Goal: Task Accomplishment & Management: Manage account settings

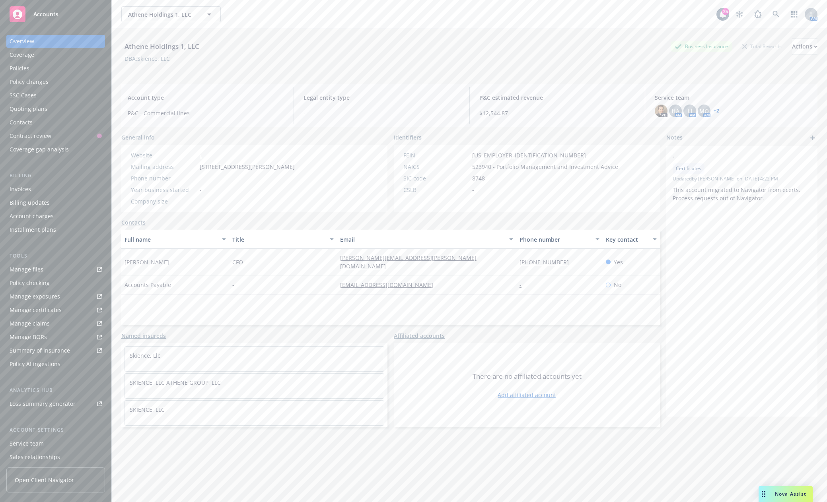
click at [35, 17] on span "Accounts" at bounding box center [45, 14] width 25 height 6
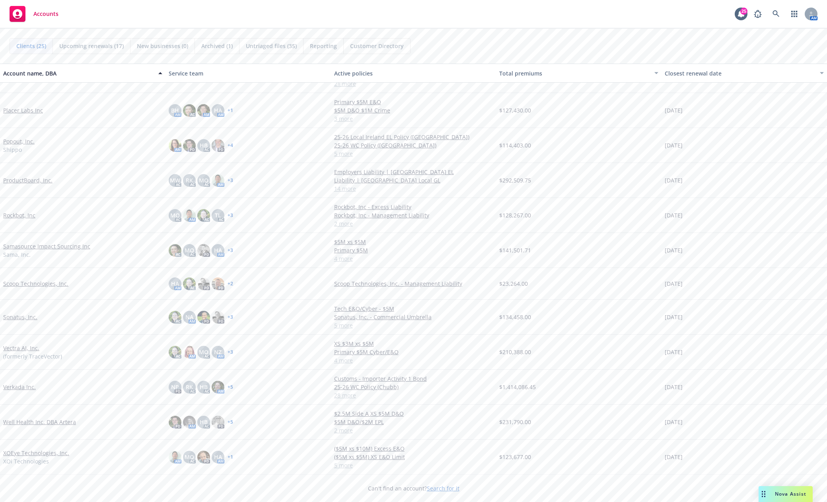
scroll to position [442, 0]
click at [13, 390] on link "Verkada Inc." at bounding box center [19, 387] width 33 height 8
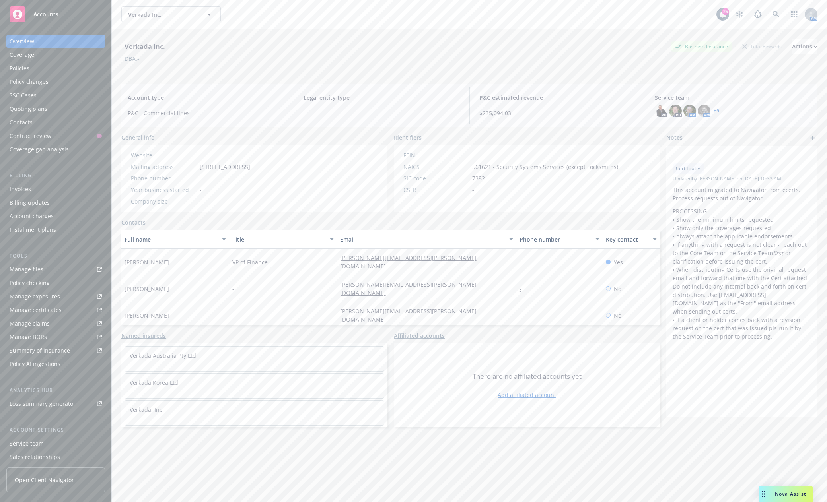
click at [714, 109] on link "+ 5" at bounding box center [717, 111] width 6 height 5
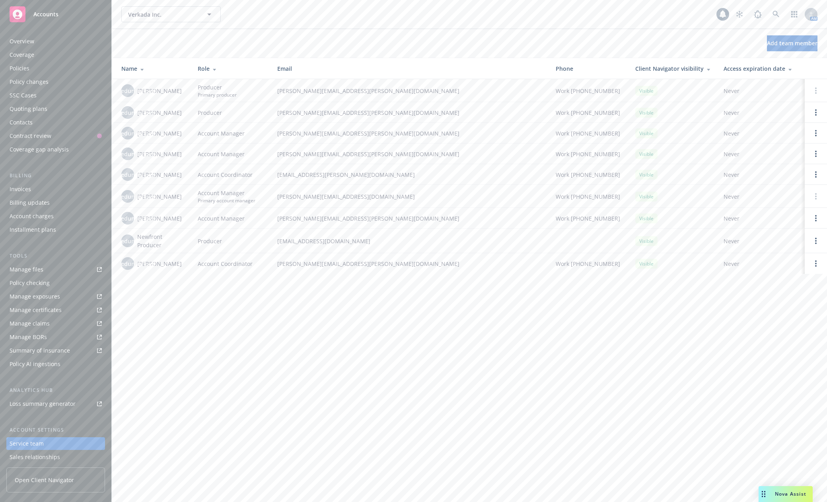
scroll to position [43, 0]
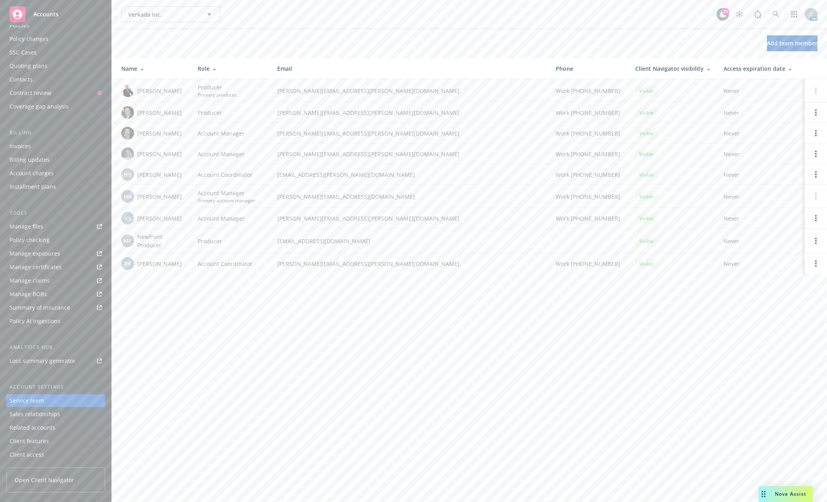
click at [44, 230] on link "Manage files" at bounding box center [55, 226] width 99 height 13
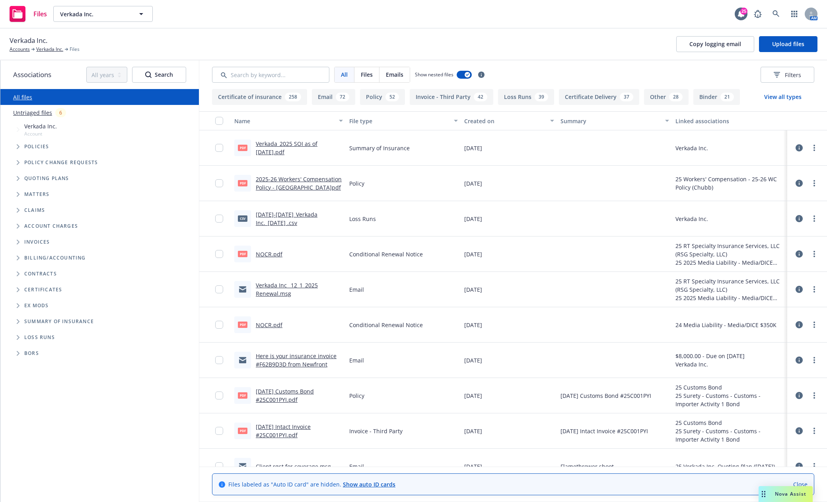
click at [15, 144] on span "Tree Example" at bounding box center [18, 146] width 13 height 13
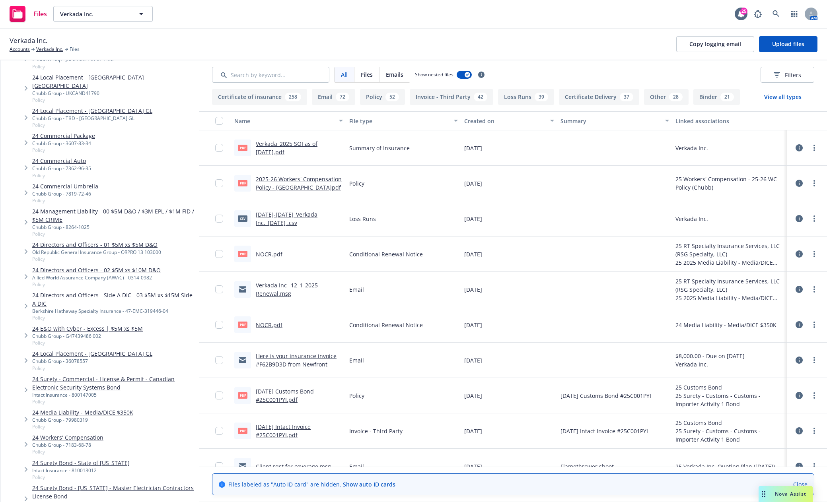
scroll to position [557, 0]
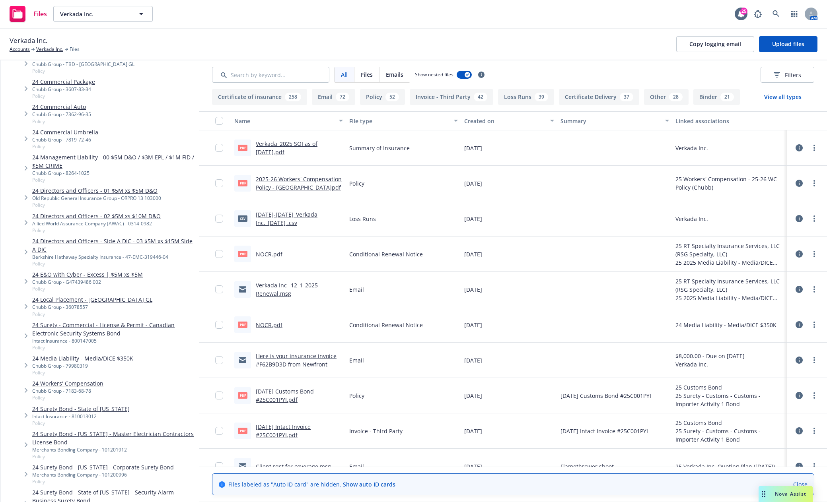
click at [61, 78] on link "24 Commercial Package" at bounding box center [63, 82] width 63 height 8
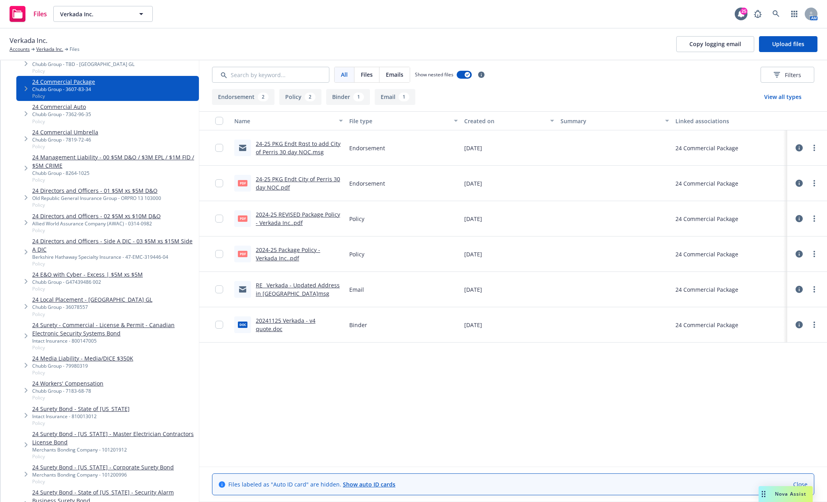
click at [309, 253] on link "2024-25 Package Policy - Verkada Inc..pdf" at bounding box center [288, 254] width 64 height 16
click at [297, 326] on link "20241125 Verkada - v4 quote.doc" at bounding box center [286, 325] width 60 height 16
